Goal: Task Accomplishment & Management: Manage account settings

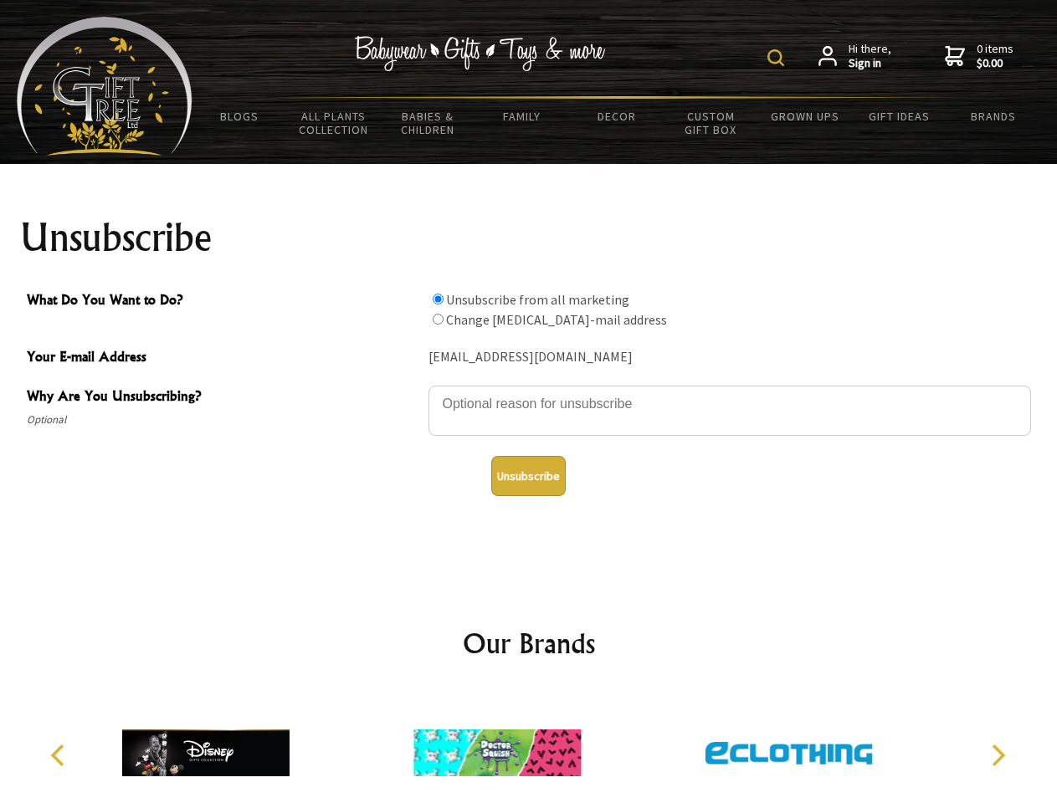
click at [778, 58] on img at bounding box center [775, 57] width 17 height 17
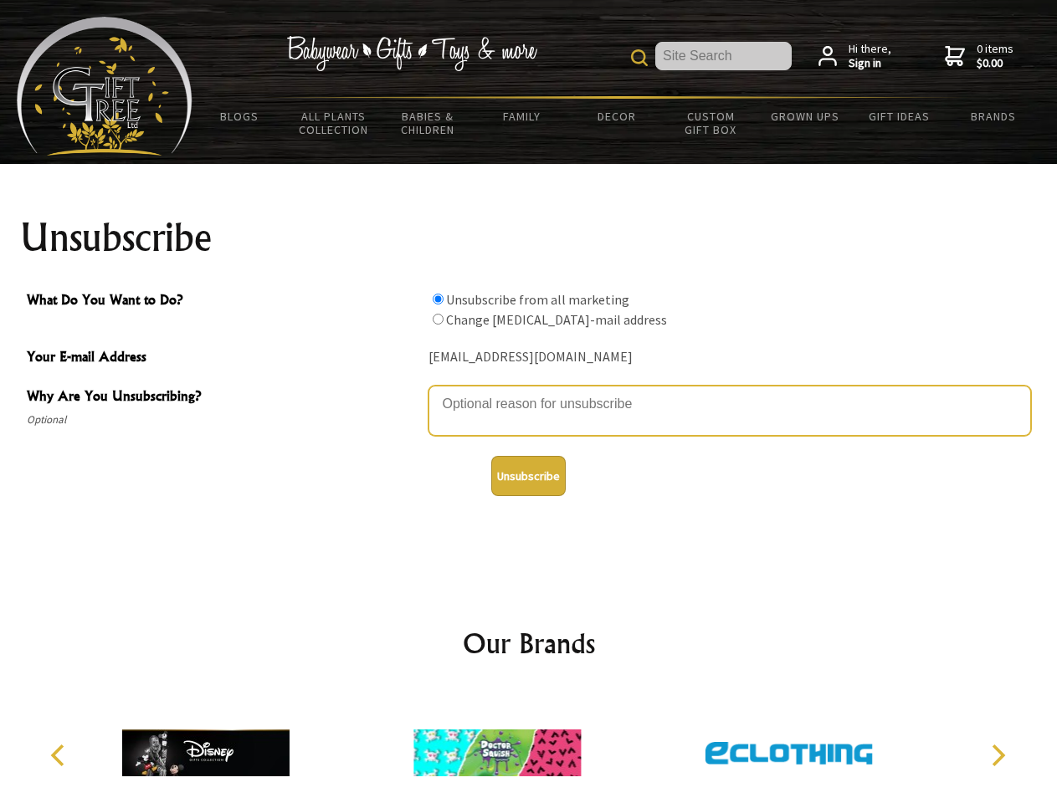
click at [529, 392] on textarea "Why Are You Unsubscribing?" at bounding box center [729, 411] width 602 height 50
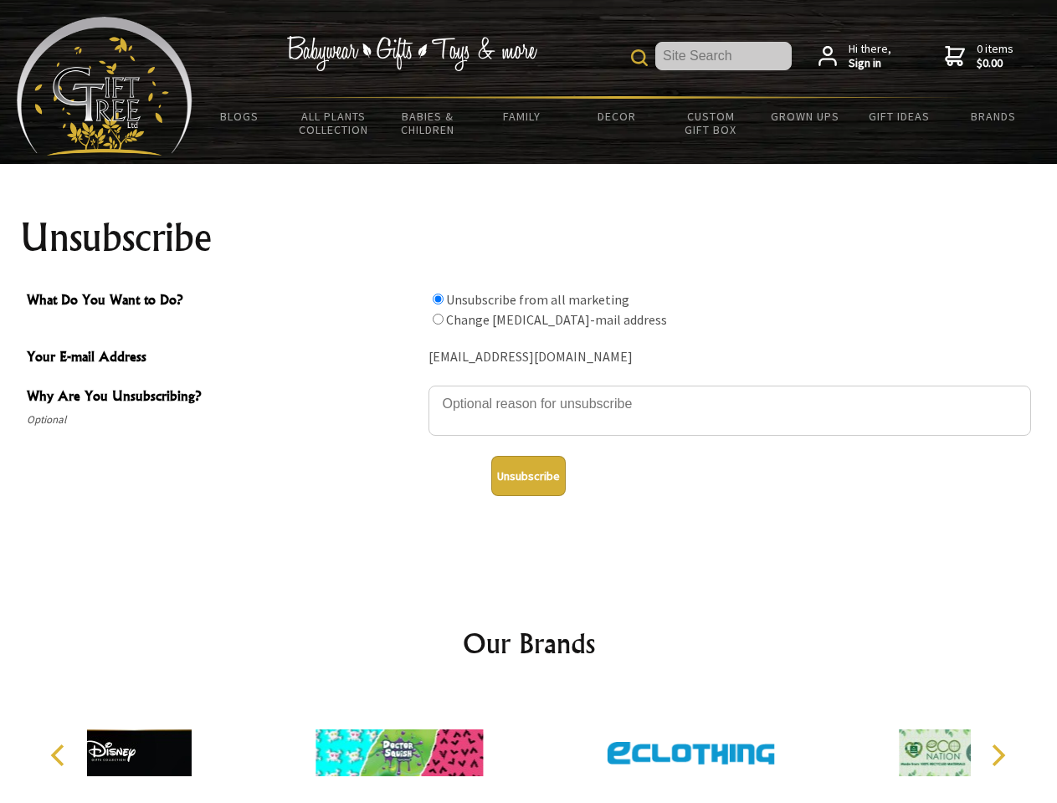
click at [438, 299] on input "What Do You Want to Do?" at bounding box center [438, 299] width 11 height 11
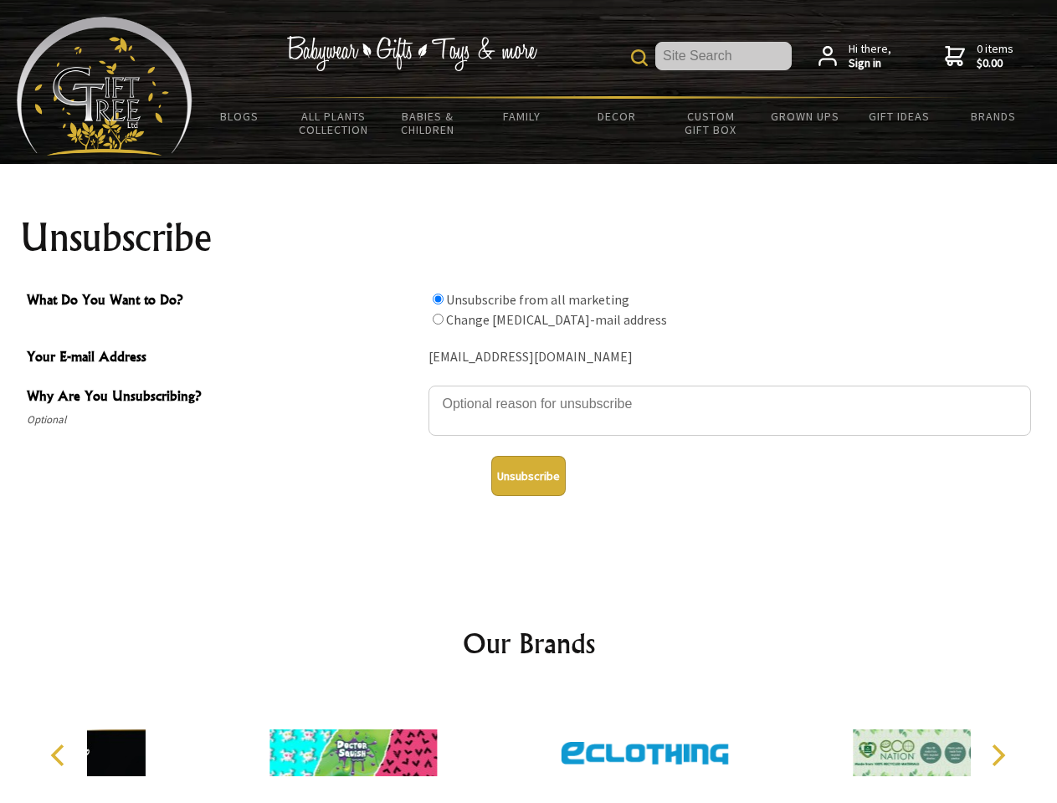
click at [438, 319] on input "What Do You Want to Do?" at bounding box center [438, 319] width 11 height 11
radio input "true"
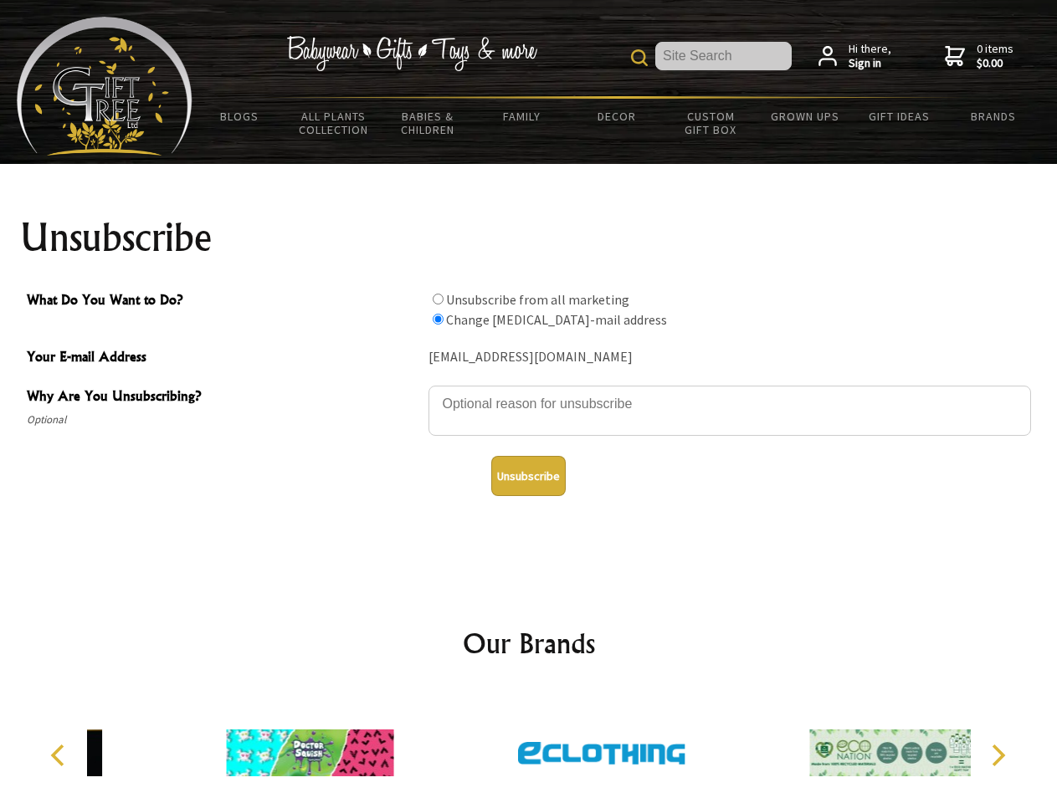
click at [528, 476] on button "Unsubscribe" at bounding box center [528, 476] width 74 height 40
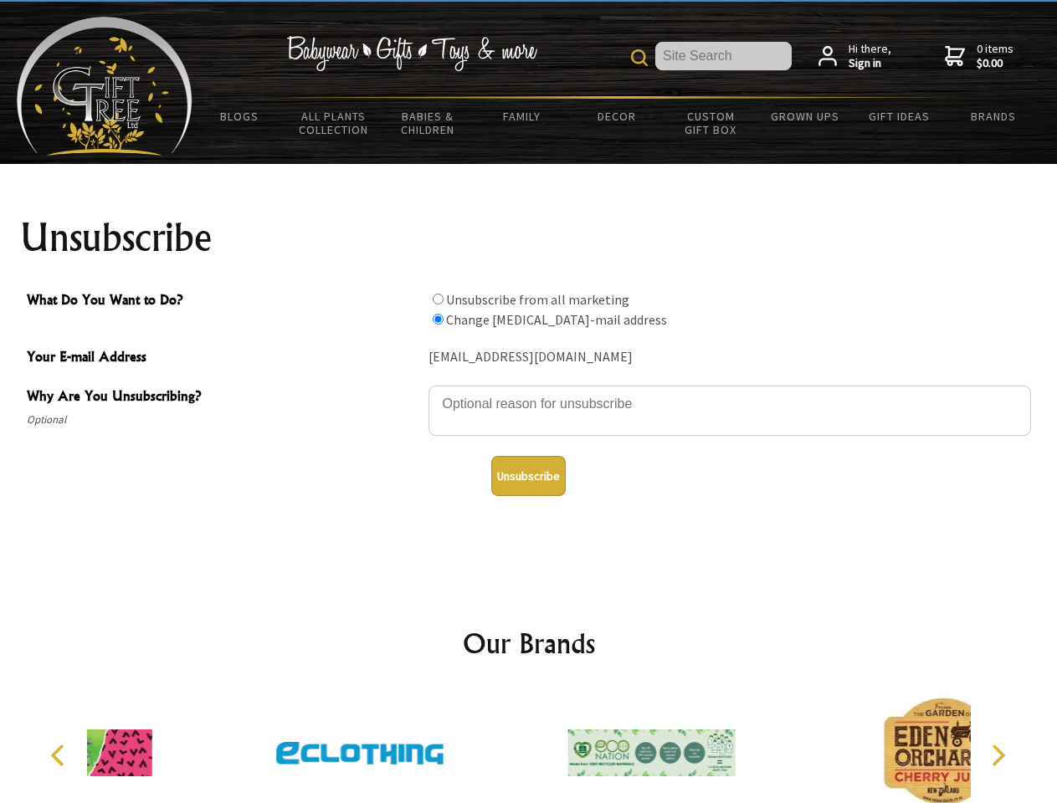
click at [60, 756] on icon "Previous" at bounding box center [60, 756] width 22 height 22
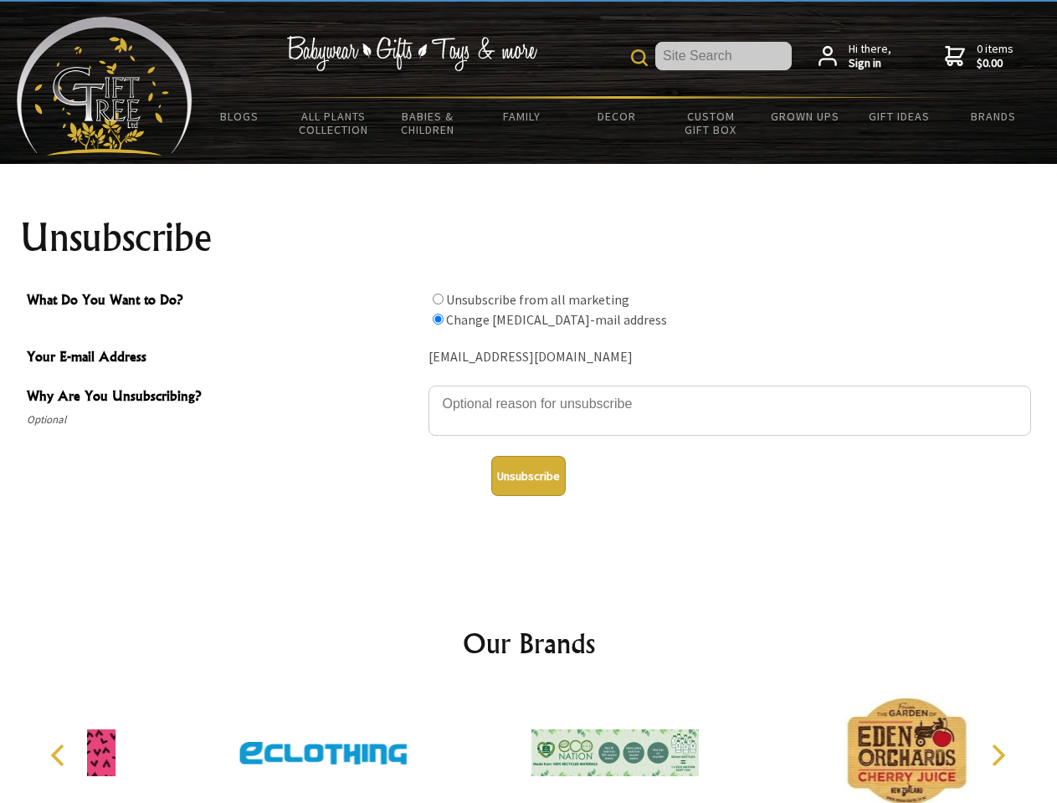
click at [997, 756] on icon "Next" at bounding box center [997, 756] width 22 height 22
